Goal: Task Accomplishment & Management: Complete application form

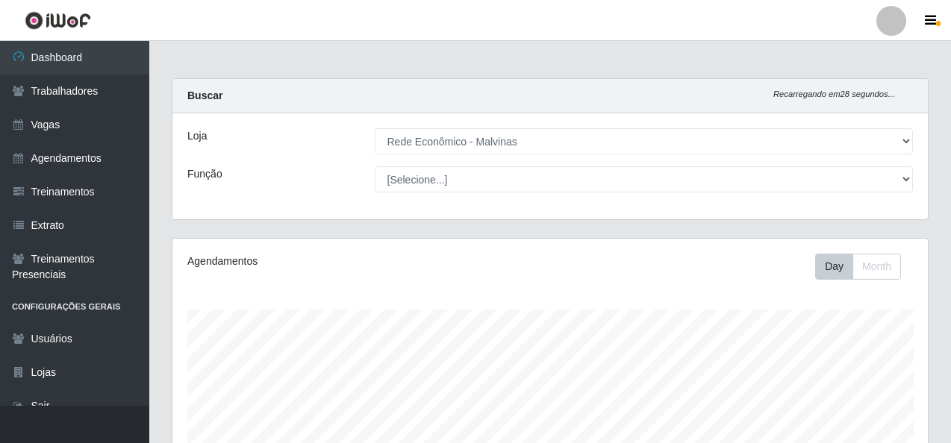
select select "194"
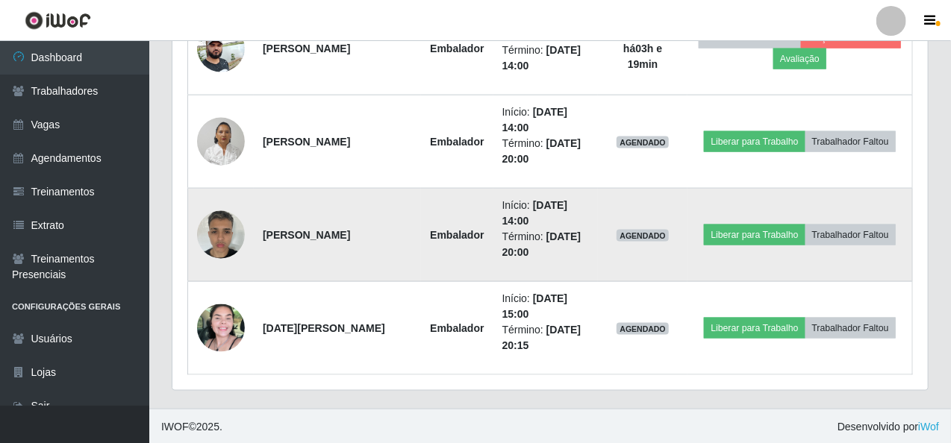
scroll to position [615, 0]
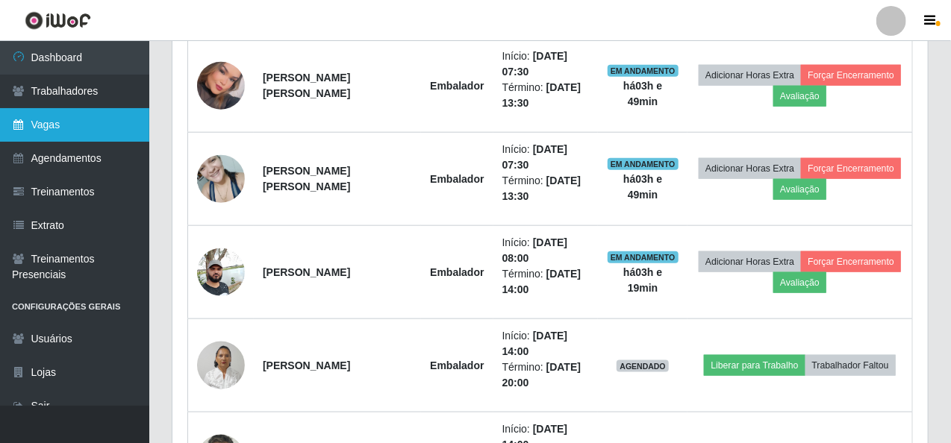
click at [51, 124] on link "Vagas" at bounding box center [74, 125] width 149 height 34
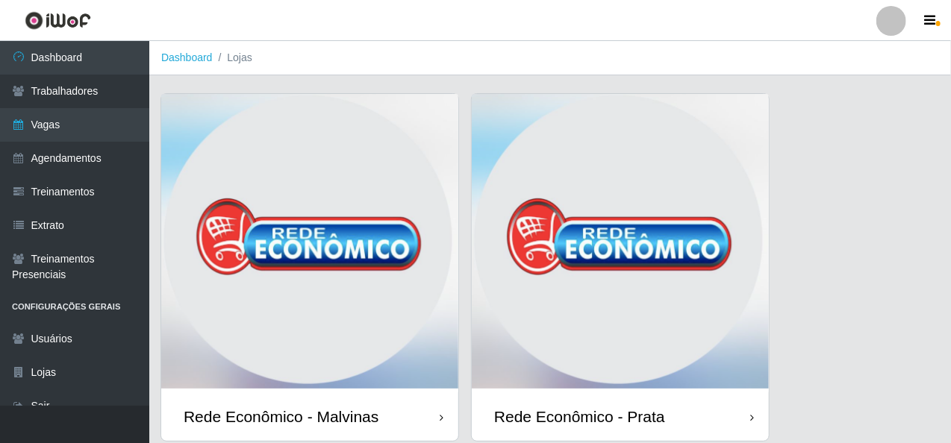
click at [381, 243] on img at bounding box center [309, 243] width 297 height 298
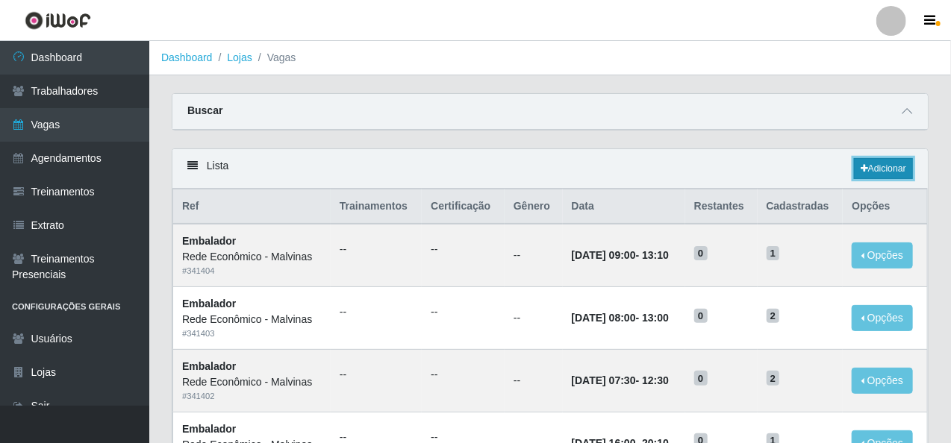
click at [884, 168] on link "Adicionar" at bounding box center [883, 168] width 59 height 21
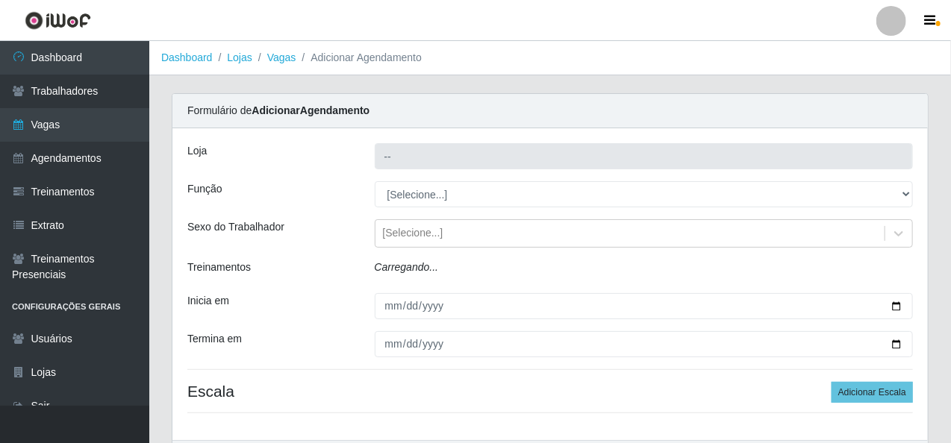
type input "Rede Econômico - Malvinas"
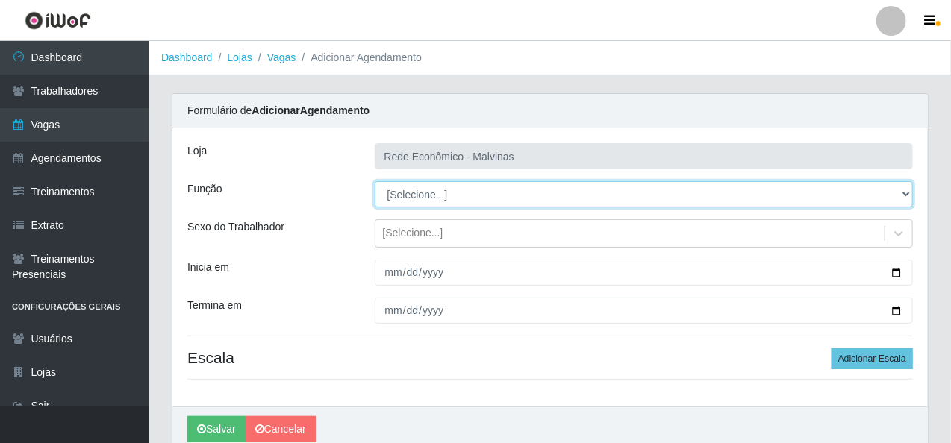
click at [435, 204] on select "[Selecione...] Embalador Embalador + Embalador ++ Operador de Caixa Operador de…" at bounding box center [644, 194] width 539 height 26
select select "1"
click at [375, 181] on select "[Selecione...] Embalador Embalador + Embalador ++ Operador de Caixa Operador de…" at bounding box center [644, 194] width 539 height 26
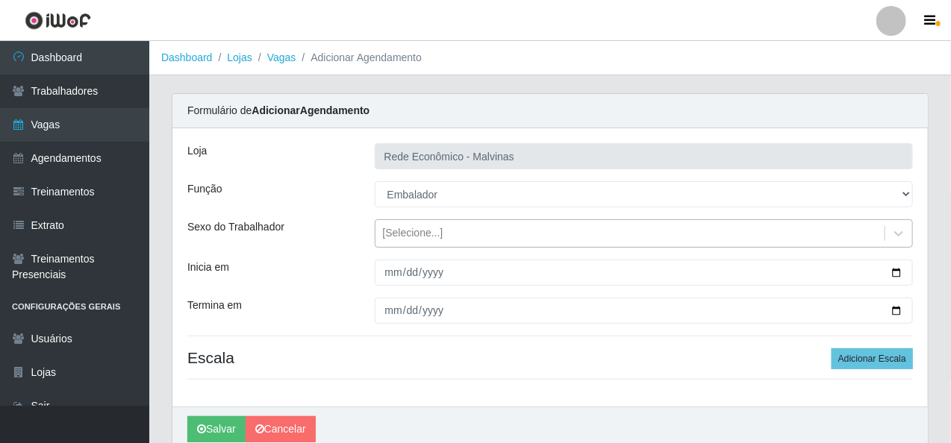
click at [420, 222] on div "[Selecione...]" at bounding box center [630, 234] width 510 height 25
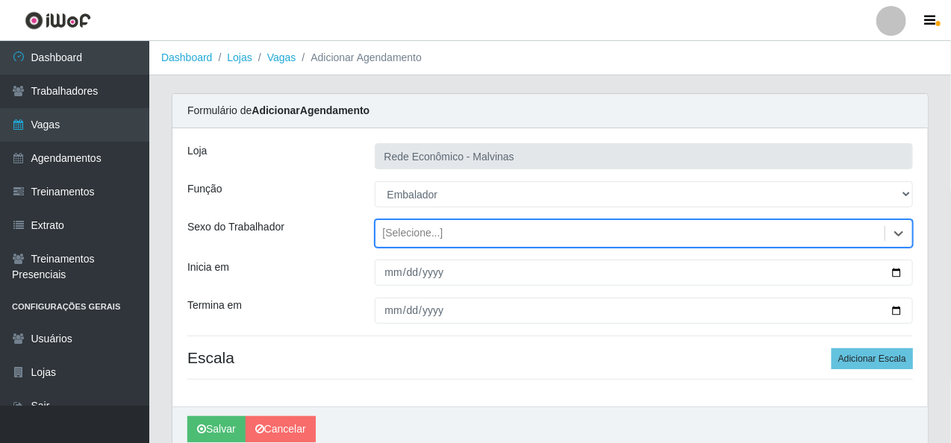
click at [421, 222] on div "[Selecione...]" at bounding box center [630, 234] width 510 height 25
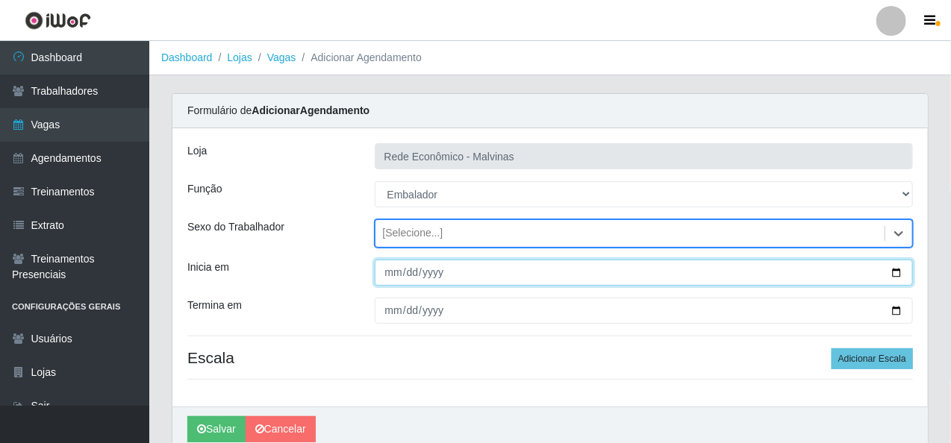
click at [387, 272] on input "Inicia em" at bounding box center [644, 273] width 539 height 26
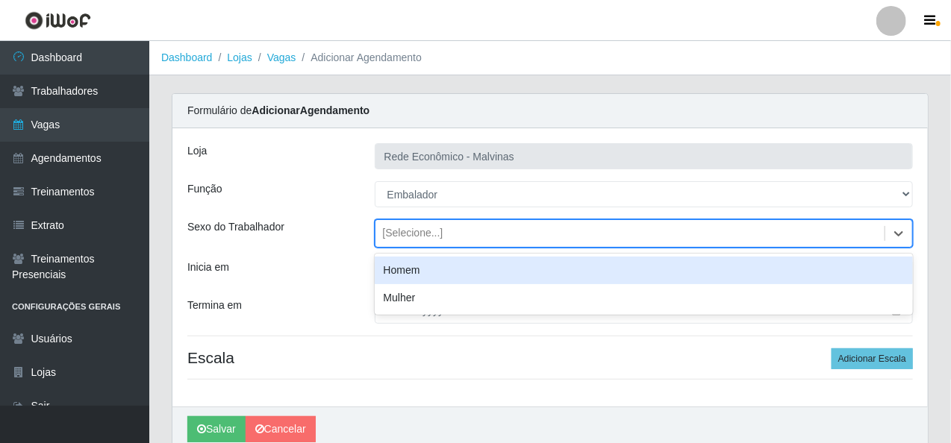
click at [404, 230] on div "[Selecione...]" at bounding box center [413, 234] width 60 height 16
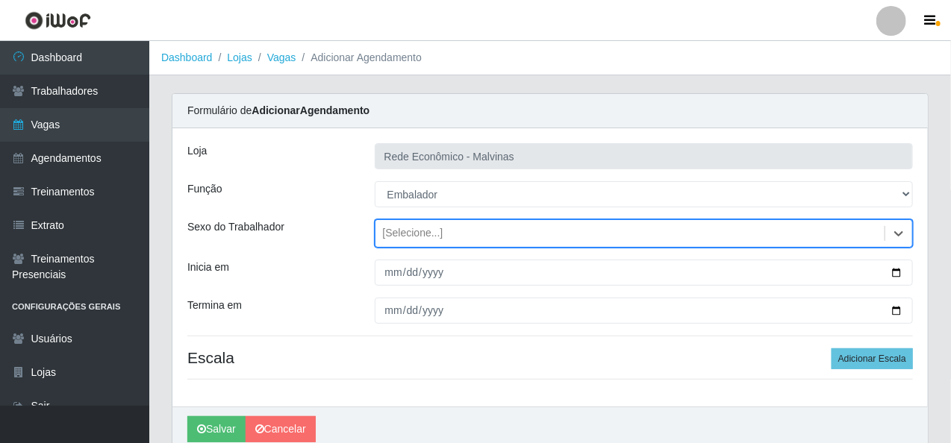
click at [407, 224] on div "[Selecione...]" at bounding box center [630, 234] width 510 height 25
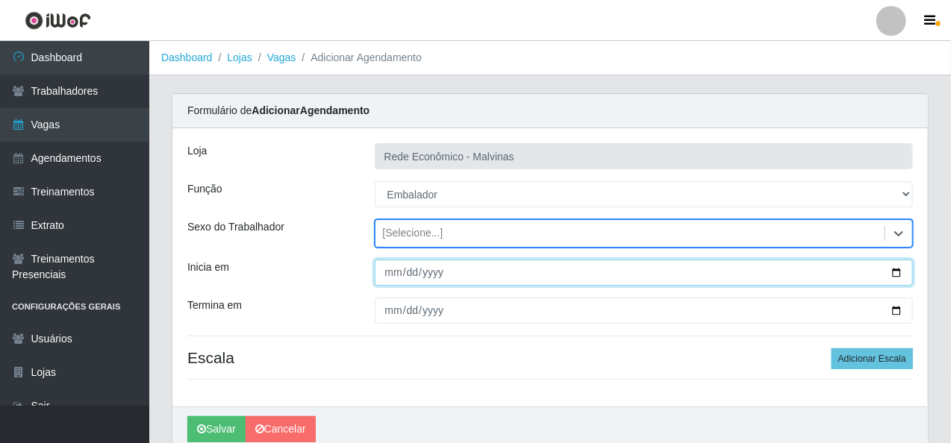
click at [389, 284] on input "Inicia em" at bounding box center [644, 273] width 539 height 26
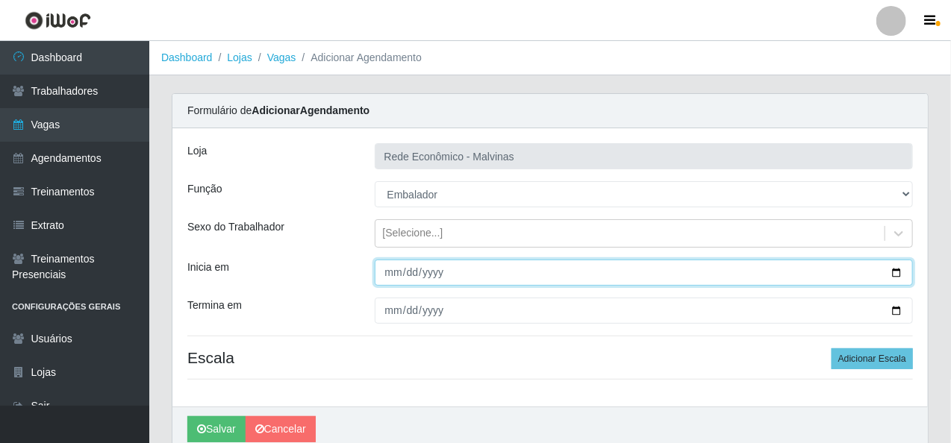
click at [898, 271] on input "Inicia em" at bounding box center [644, 273] width 539 height 26
type input "2025-09-02"
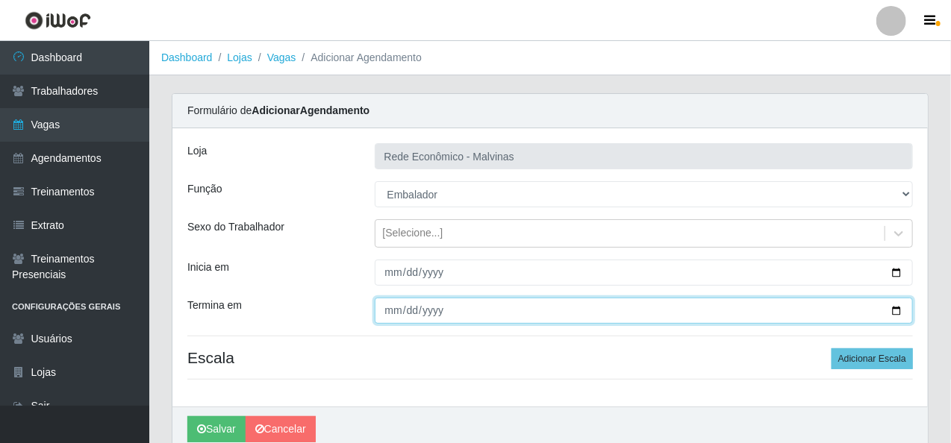
click at [898, 314] on input "Termina em" at bounding box center [644, 311] width 539 height 26
type input "2025-09-02"
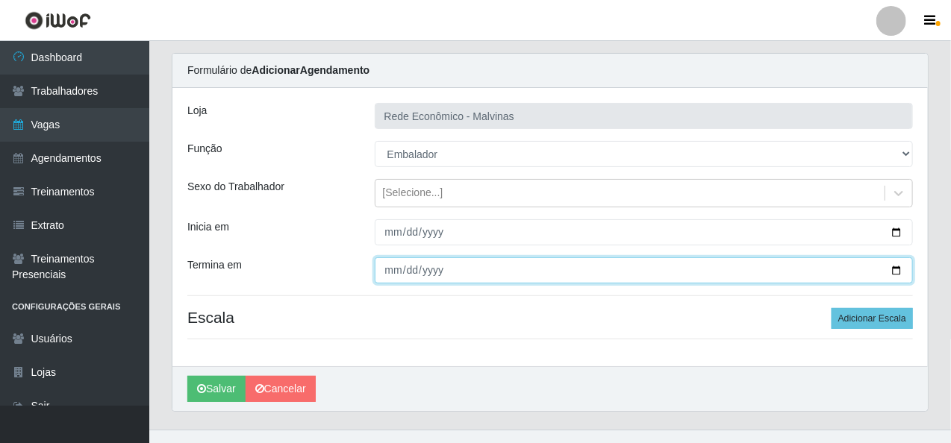
scroll to position [63, 0]
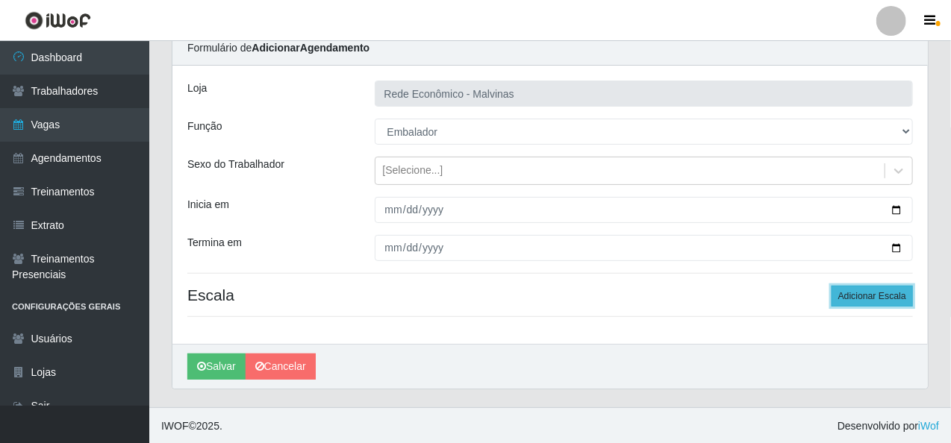
click at [876, 299] on button "Adicionar Escala" at bounding box center [871, 296] width 81 height 21
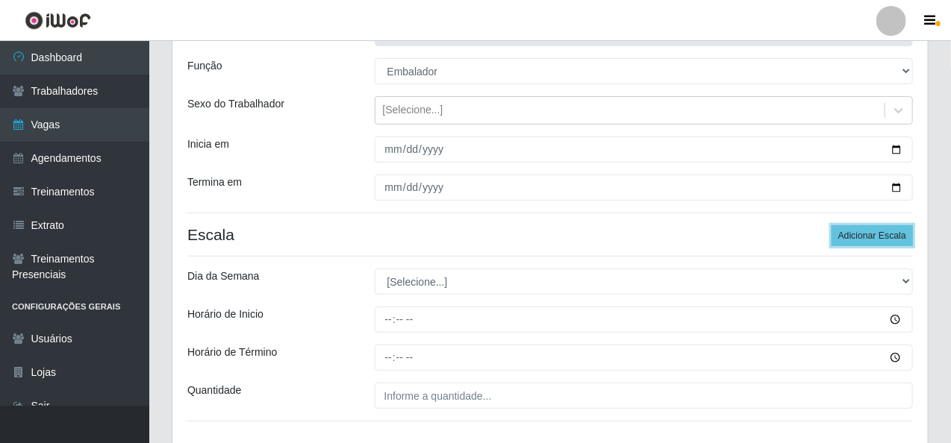
scroll to position [212, 0]
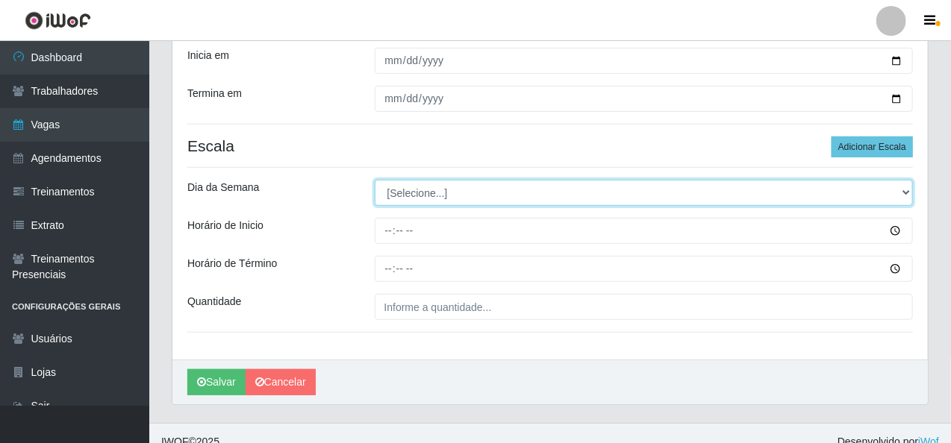
click at [404, 192] on select "[Selecione...] Segunda Terça Quarta Quinta Sexta Sábado Domingo" at bounding box center [644, 193] width 539 height 26
select select "2"
click at [375, 180] on select "[Selecione...] Segunda Terça Quarta Quinta Sexta Sábado Domingo" at bounding box center [644, 193] width 539 height 26
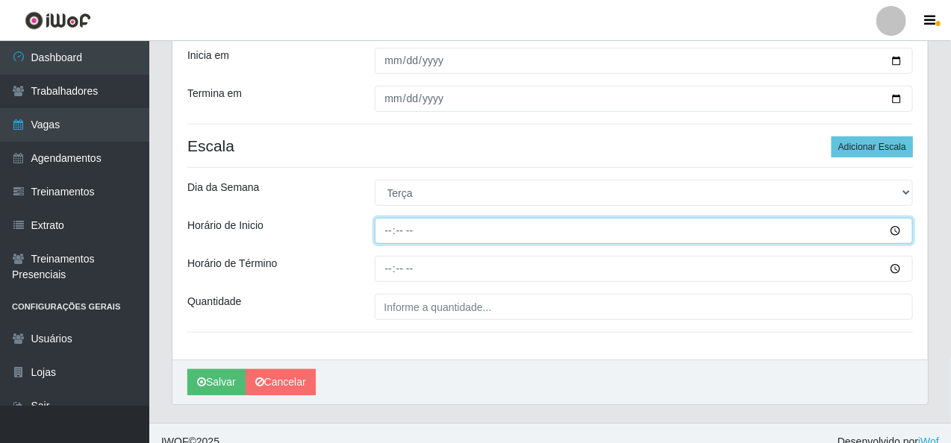
click at [390, 230] on input "Horário de Inicio" at bounding box center [644, 231] width 539 height 26
type input "16:00"
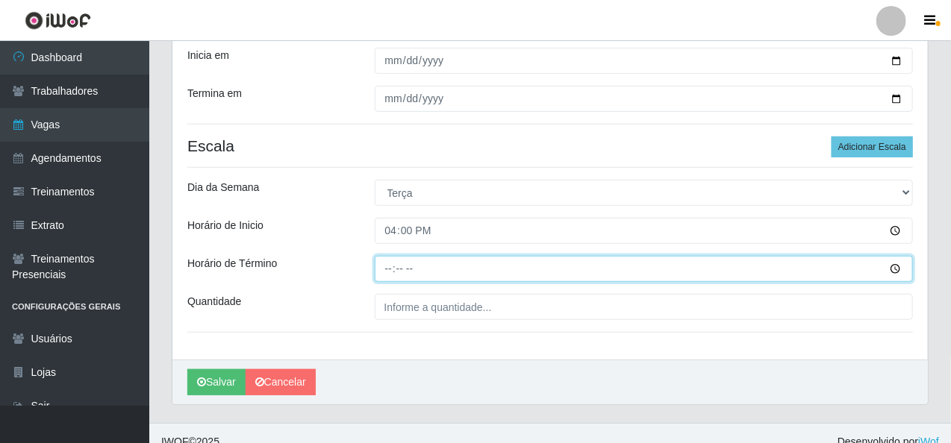
click at [382, 267] on input "Horário de Término" at bounding box center [644, 269] width 539 height 26
type input "20:15"
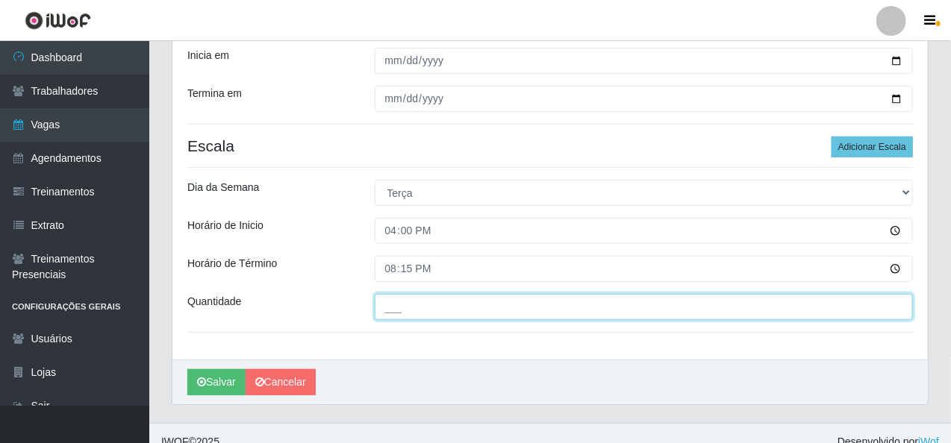
click at [393, 314] on input "___" at bounding box center [644, 307] width 539 height 26
type input "1__"
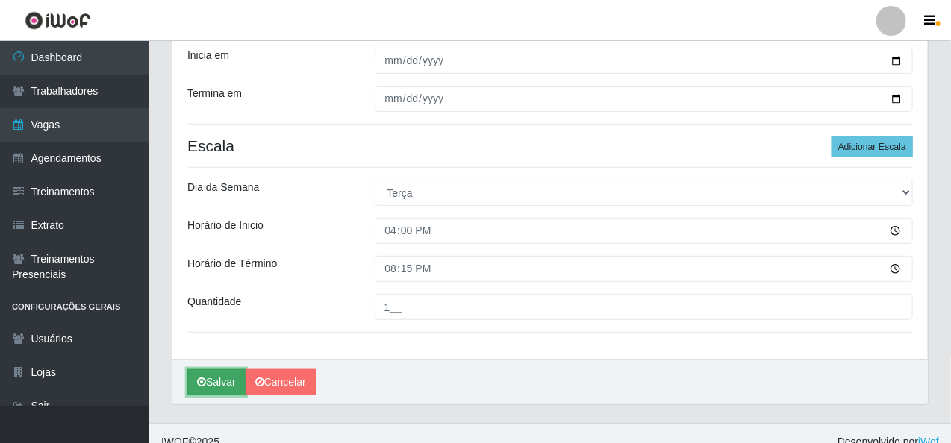
click at [187, 378] on button "Salvar" at bounding box center [216, 382] width 58 height 26
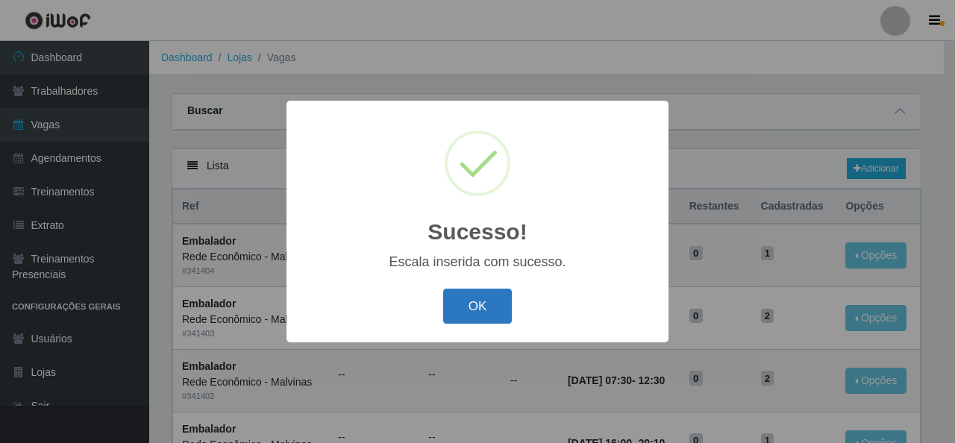
click at [490, 301] on button "OK" at bounding box center [477, 306] width 69 height 35
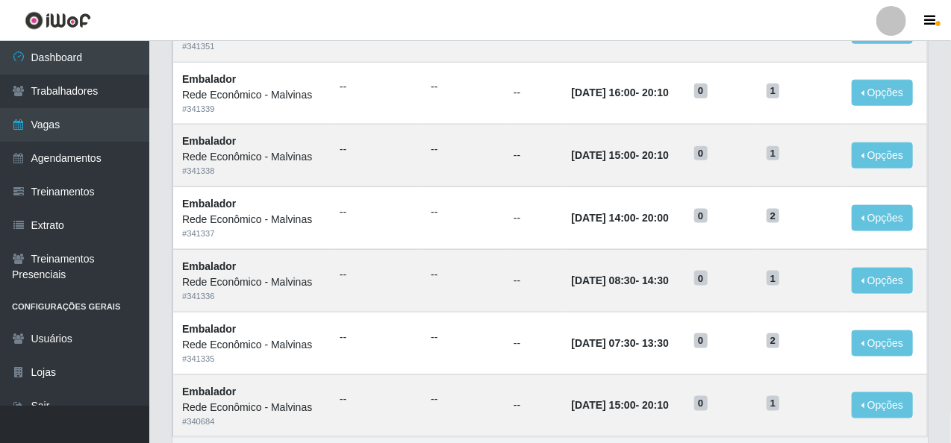
scroll to position [817, 0]
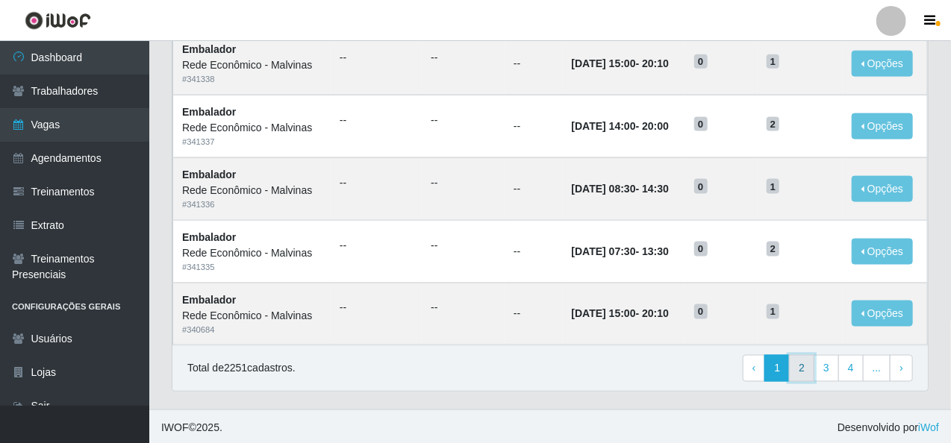
click at [803, 368] on link "2" at bounding box center [801, 368] width 25 height 27
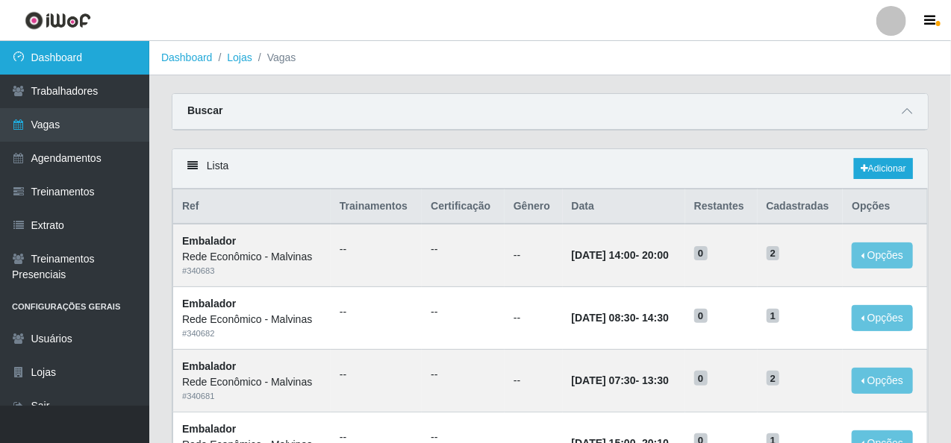
click at [81, 54] on link "Dashboard" at bounding box center [74, 58] width 149 height 34
